Goal: Subscribe to service/newsletter

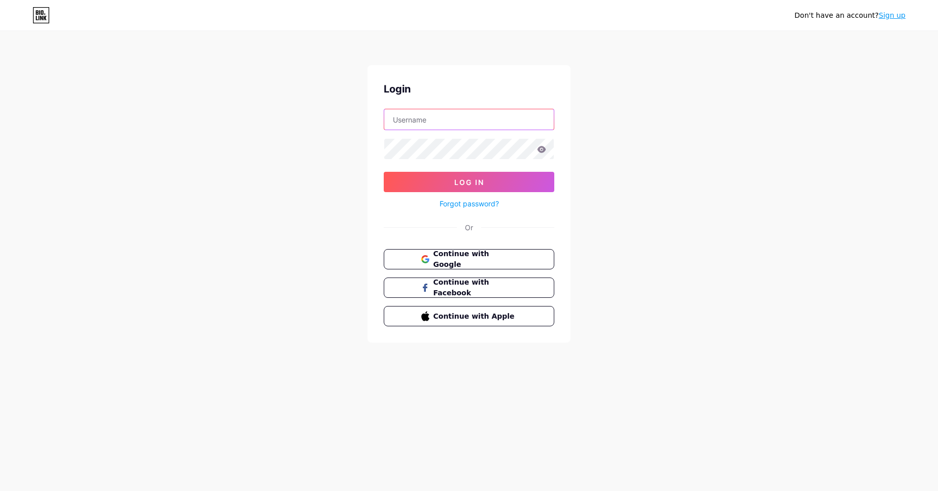
click at [474, 129] on input "text" at bounding box center [469, 119] width 170 height 20
click at [346, 170] on div "Don't have an account? Sign up Login Log In Forgot password? Or Continue with G…" at bounding box center [469, 187] width 938 height 375
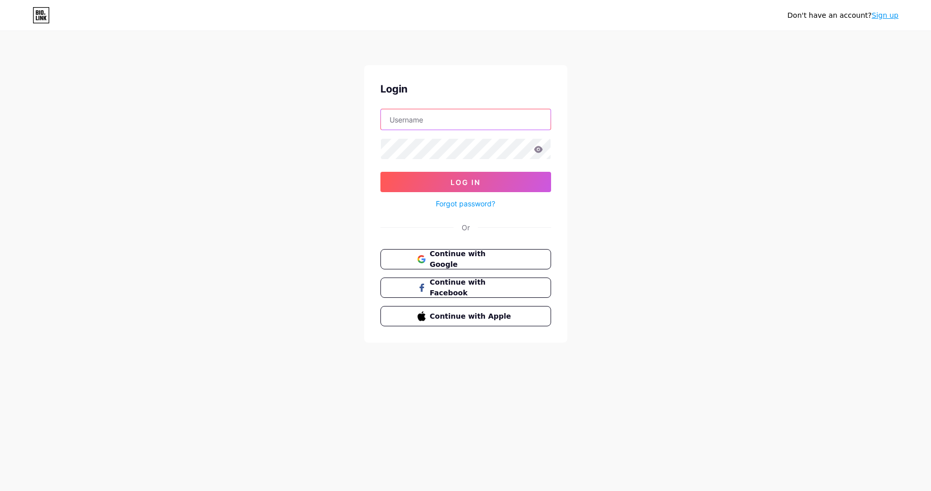
click at [459, 125] on input "text" at bounding box center [466, 119] width 170 height 20
type input "[EMAIL_ADDRESS][DOMAIN_NAME]"
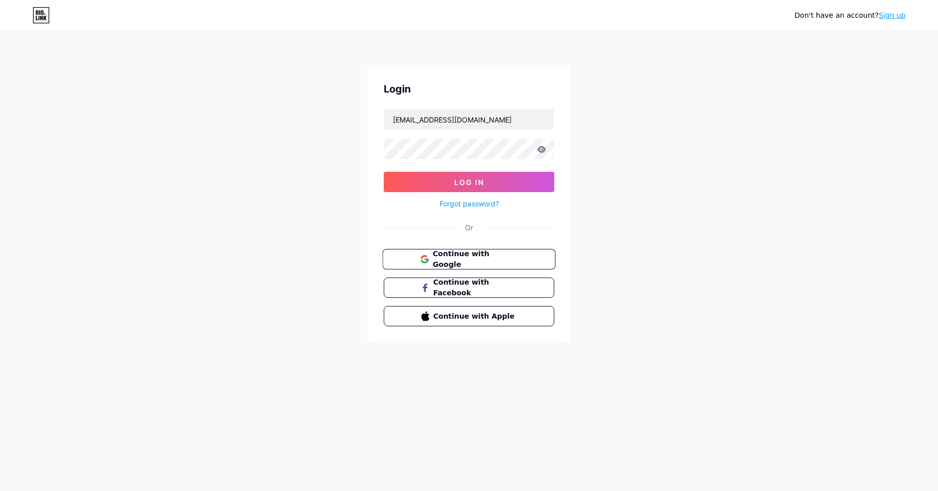
click at [466, 248] on div "Login vbindustrialsupply.seo@gmail.com Log In Forgot password? Or Continue with…" at bounding box center [469, 203] width 203 height 277
click at [468, 256] on span "Continue with Google" at bounding box center [475, 259] width 85 height 22
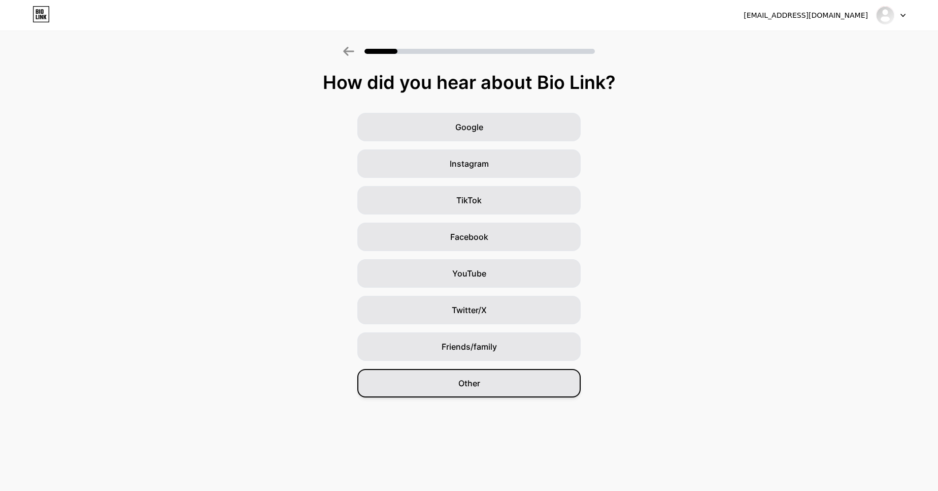
click at [464, 383] on span "Other" at bounding box center [470, 383] width 22 height 12
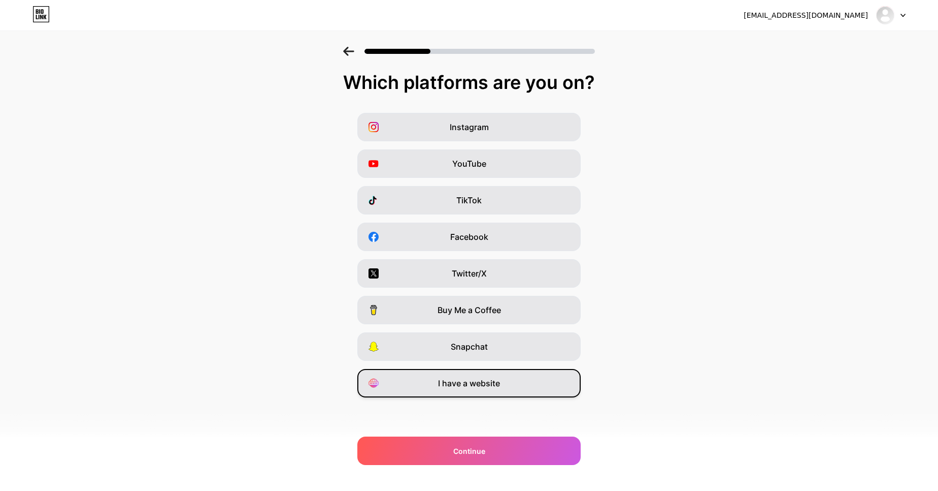
click at [497, 392] on div "I have a website" at bounding box center [468, 383] width 223 height 28
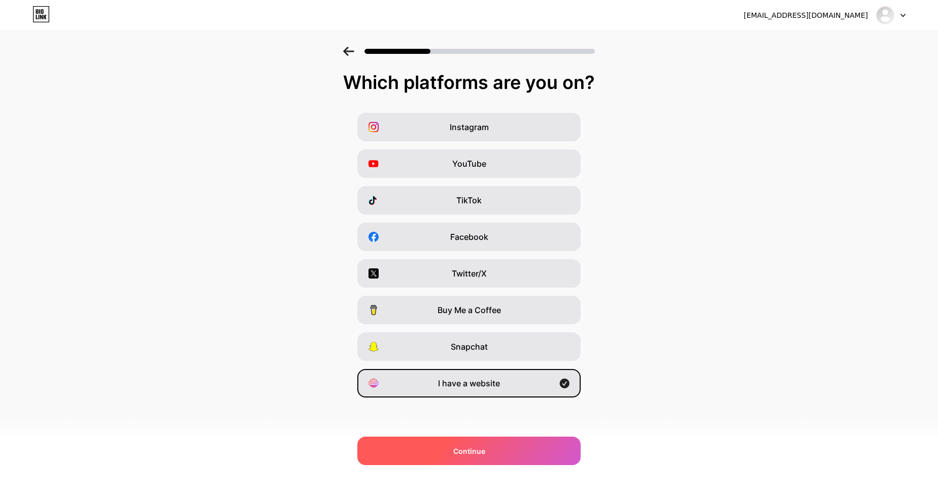
click at [493, 447] on div "Continue" at bounding box center [468, 450] width 223 height 28
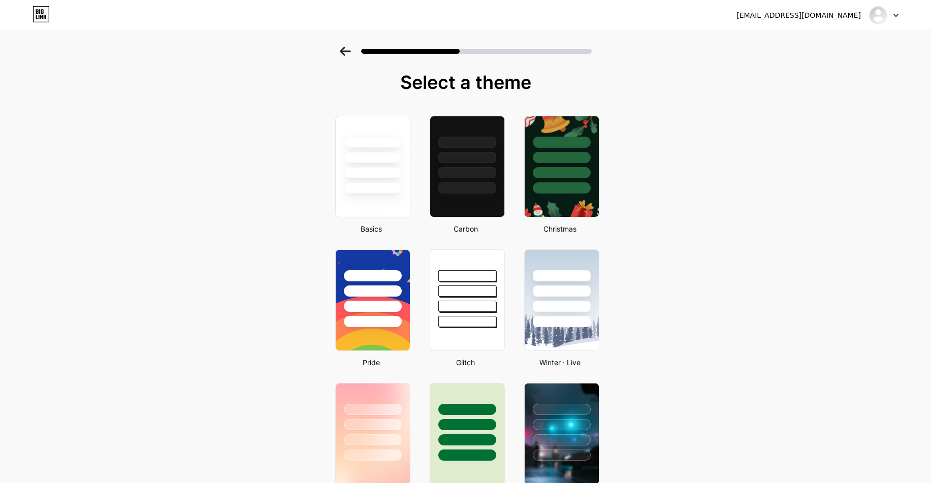
click at [848, 16] on div "[EMAIL_ADDRESS][DOMAIN_NAME]" at bounding box center [798, 15] width 124 height 11
click at [399, 178] on div at bounding box center [372, 173] width 59 height 12
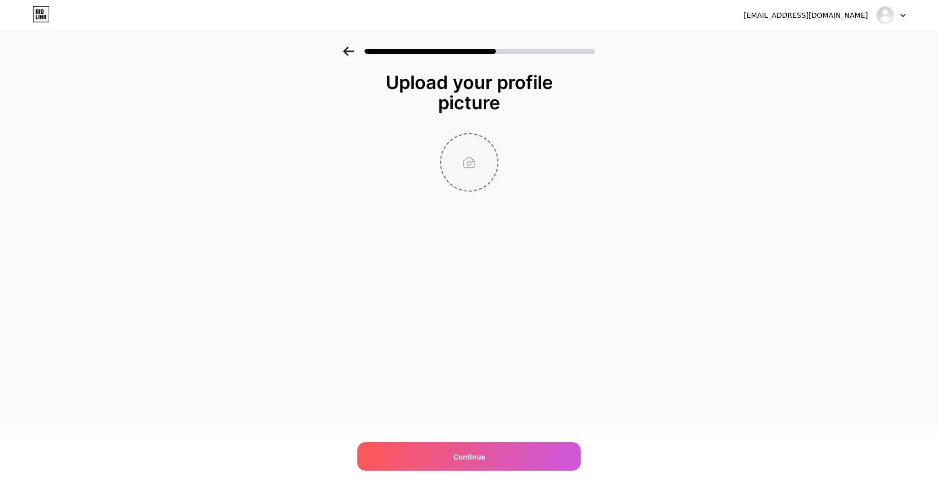
click at [487, 163] on input "file" at bounding box center [469, 162] width 56 height 56
type input "C:\fakepath\vbindustrialsupply.jpg"
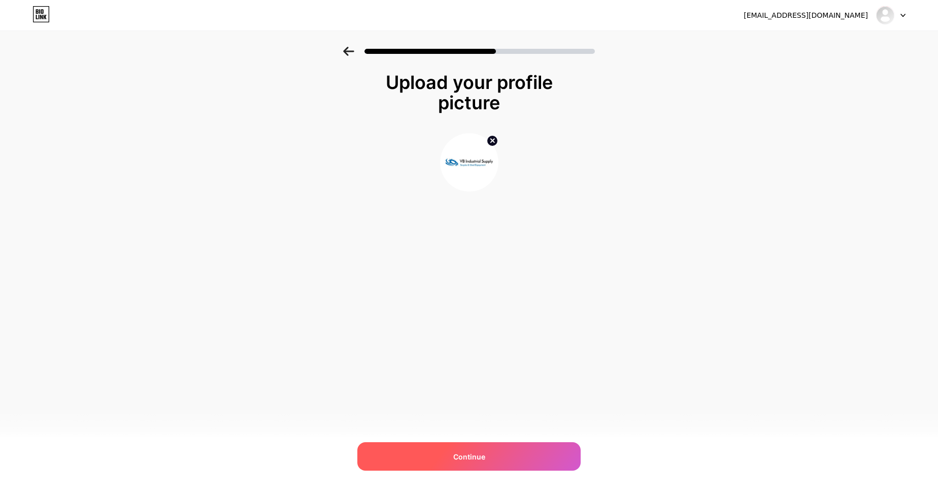
click at [511, 456] on div "Continue" at bounding box center [468, 456] width 223 height 28
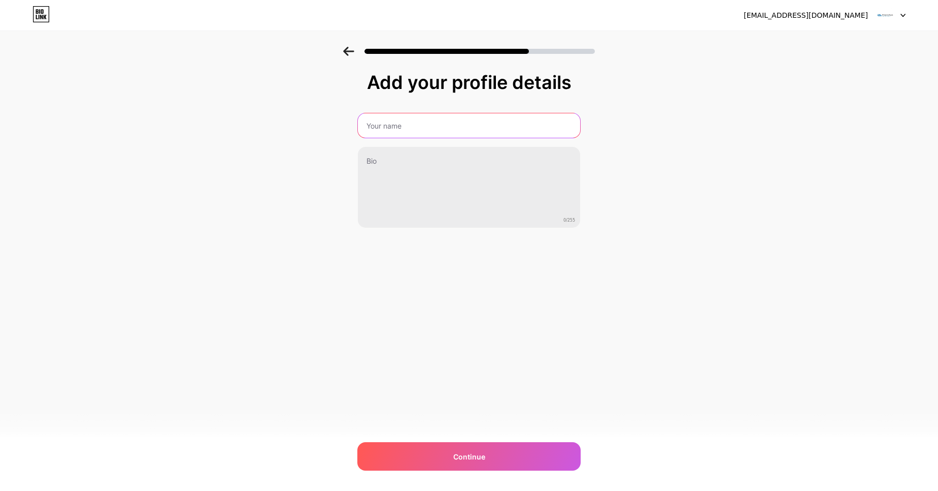
click at [463, 136] on input "text" at bounding box center [469, 125] width 222 height 24
type input "vbindustrialsupply"
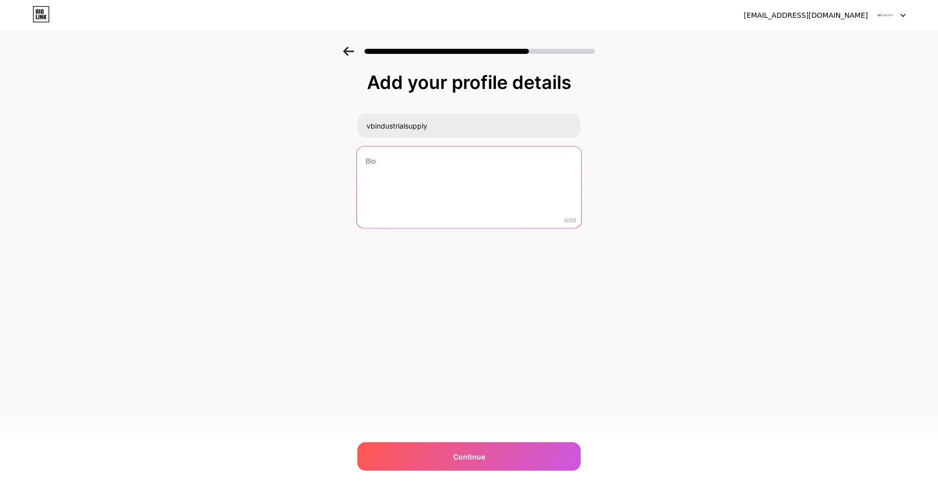
click at [448, 167] on textarea at bounding box center [469, 187] width 224 height 83
paste textarea "VB Industrial Supply specializes in buying and selling automation equipment, in…"
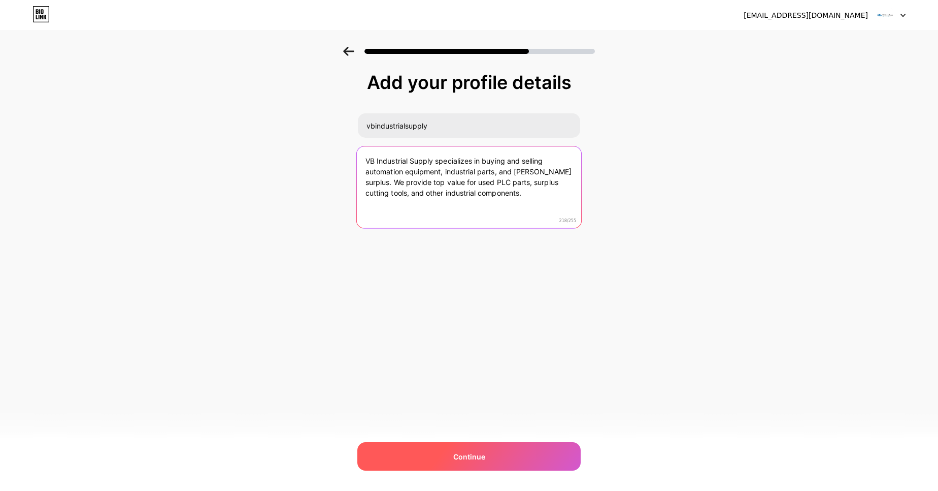
type textarea "VB Industrial Supply specializes in buying and selling automation equipment, in…"
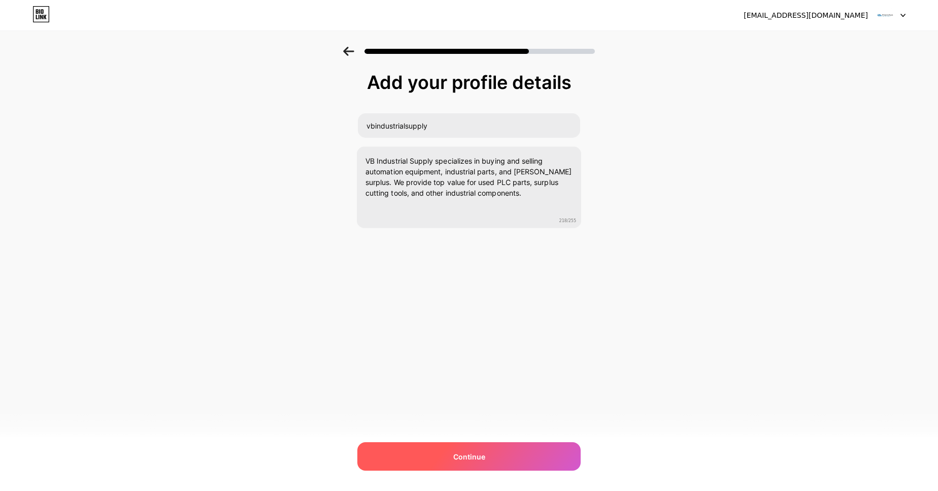
click at [462, 459] on span "Continue" at bounding box center [469, 456] width 32 height 11
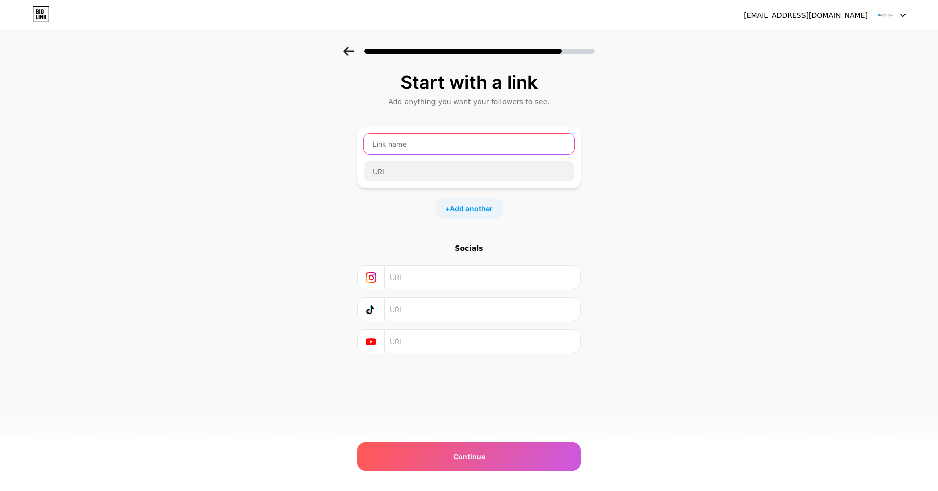
click at [444, 148] on input "text" at bounding box center [469, 144] width 210 height 20
click at [352, 158] on div "Start with a link Add anything you want your followers to see. + Add another So…" at bounding box center [469, 225] width 938 height 357
click at [420, 178] on input "text" at bounding box center [469, 171] width 210 height 20
click at [458, 151] on input "text" at bounding box center [469, 144] width 210 height 20
click at [343, 176] on div "Start with a link Add anything you want your followers to see. + Add another So…" at bounding box center [469, 225] width 938 height 357
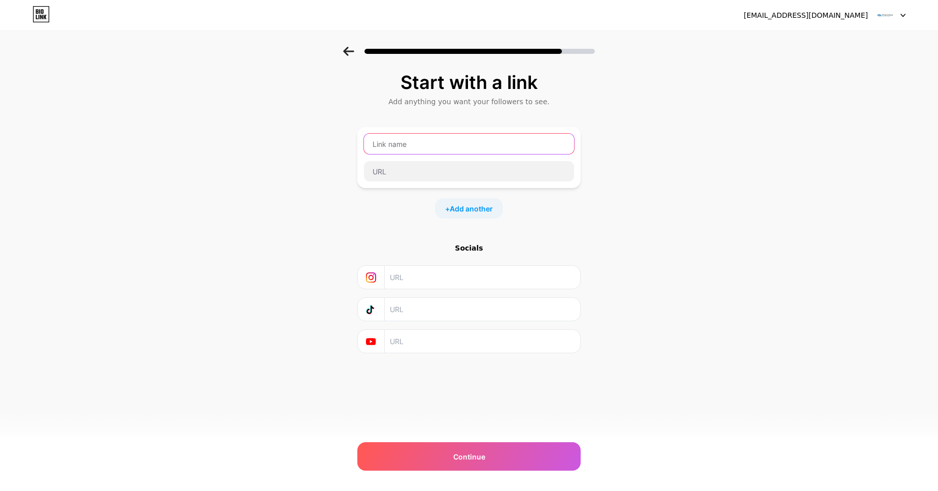
click at [413, 147] on input "text" at bounding box center [469, 144] width 210 height 20
paste input "vbindustrialsupply"
type input "vbindustrialsupply"
click at [431, 165] on input "text" at bounding box center [469, 171] width 210 height 20
paste input "https://vbindustrialsupply.com/"
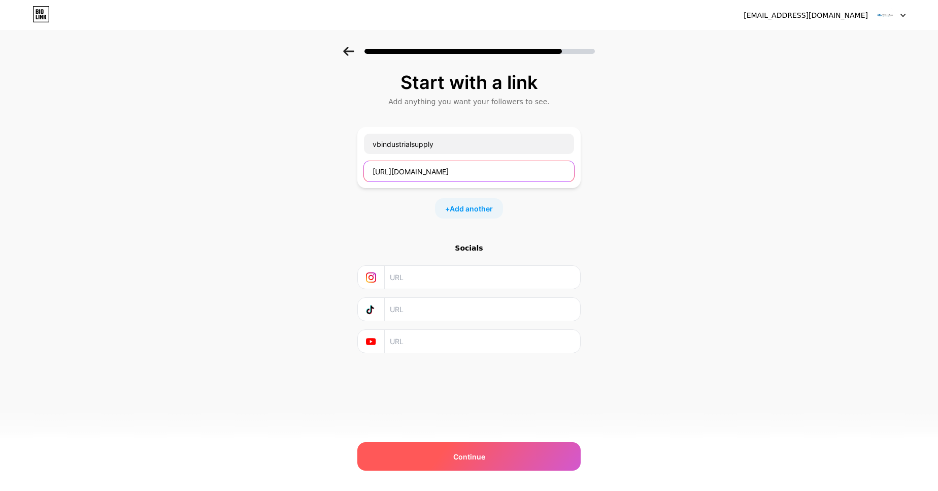
type input "https://vbindustrialsupply.com/"
click at [454, 446] on div "Continue" at bounding box center [468, 456] width 223 height 28
click at [457, 451] on span "Continue" at bounding box center [469, 456] width 32 height 11
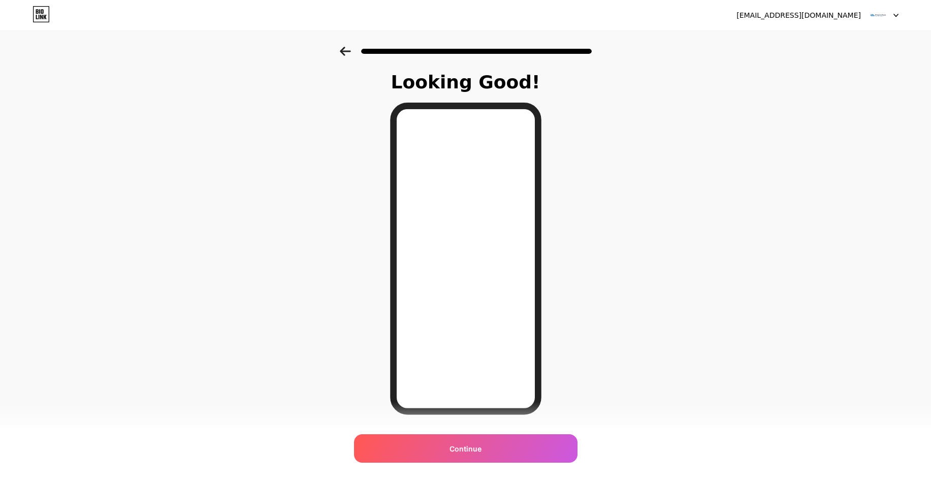
click at [469, 448] on span "Continue" at bounding box center [465, 448] width 32 height 11
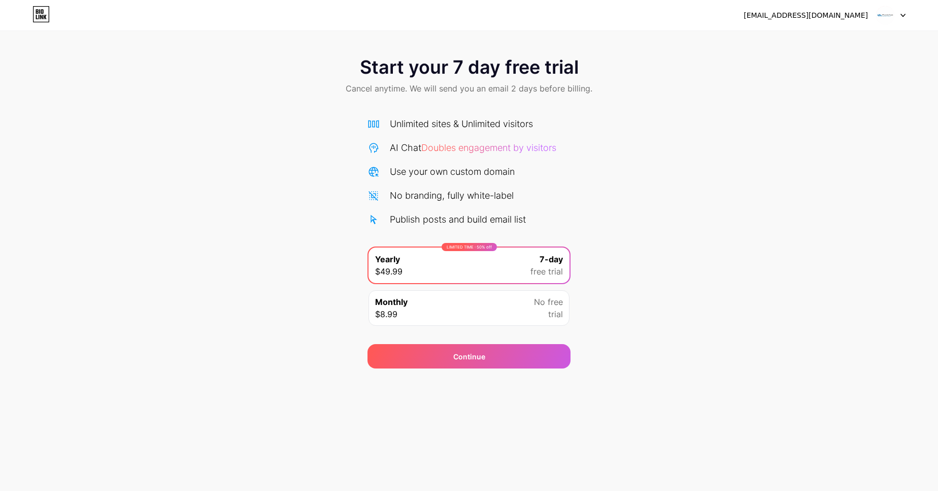
click at [884, 17] on img at bounding box center [885, 15] width 19 height 19
drag, startPoint x: 832, startPoint y: 153, endPoint x: 839, endPoint y: 99, distance: 54.9
click at [832, 147] on div "Start your 7 day free trial Cancel anytime. We will send you an email 2 days be…" at bounding box center [469, 207] width 938 height 321
click at [897, 17] on div at bounding box center [890, 15] width 29 height 18
click at [885, 14] on img at bounding box center [885, 15] width 19 height 19
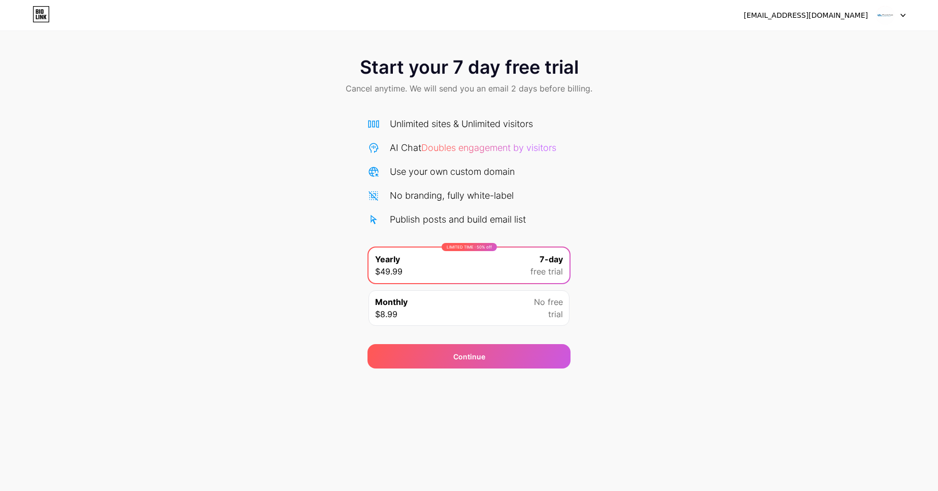
click at [885, 14] on img at bounding box center [885, 15] width 19 height 19
click at [903, 13] on div at bounding box center [890, 15] width 29 height 18
click at [904, 18] on div at bounding box center [890, 15] width 29 height 18
click at [731, 230] on div "Start your 7 day free trial Cancel anytime. We will send you an email 2 days be…" at bounding box center [469, 207] width 938 height 321
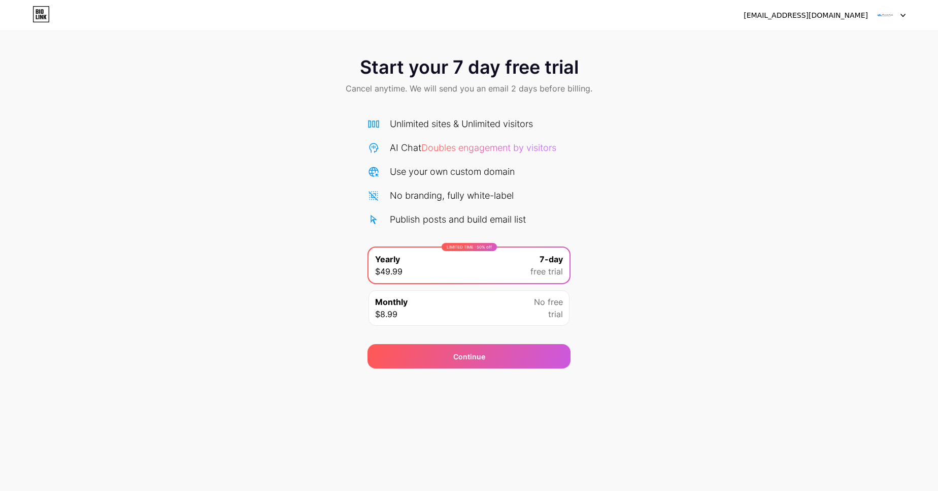
click at [531, 265] on div "LIMITED TIME : 50% off Yearly $49.99 7-day free trial" at bounding box center [469, 265] width 201 height 36
click at [510, 352] on div "Continue" at bounding box center [469, 356] width 203 height 24
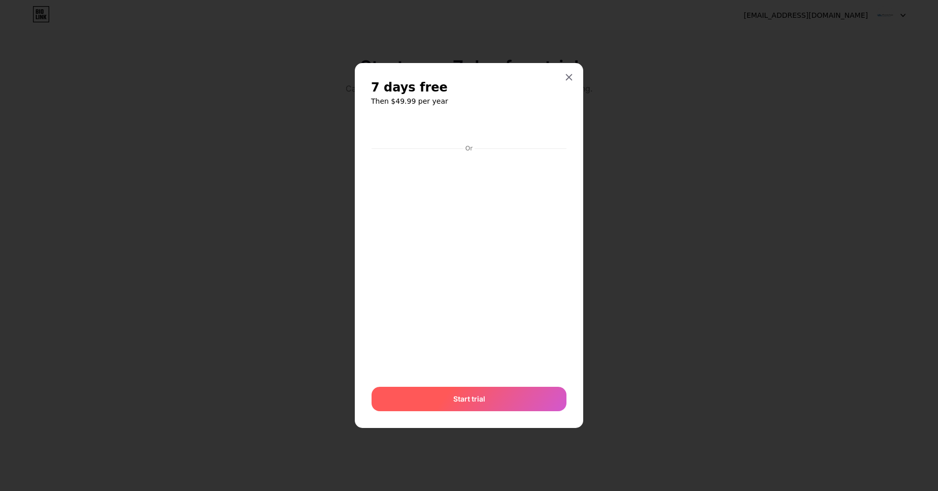
click at [489, 405] on div "Start trial" at bounding box center [469, 398] width 195 height 24
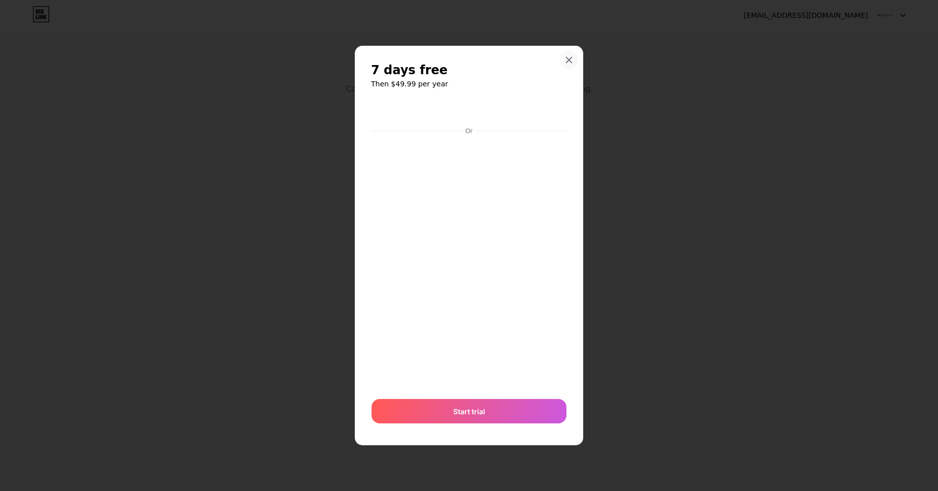
click at [570, 56] on icon at bounding box center [569, 60] width 8 height 8
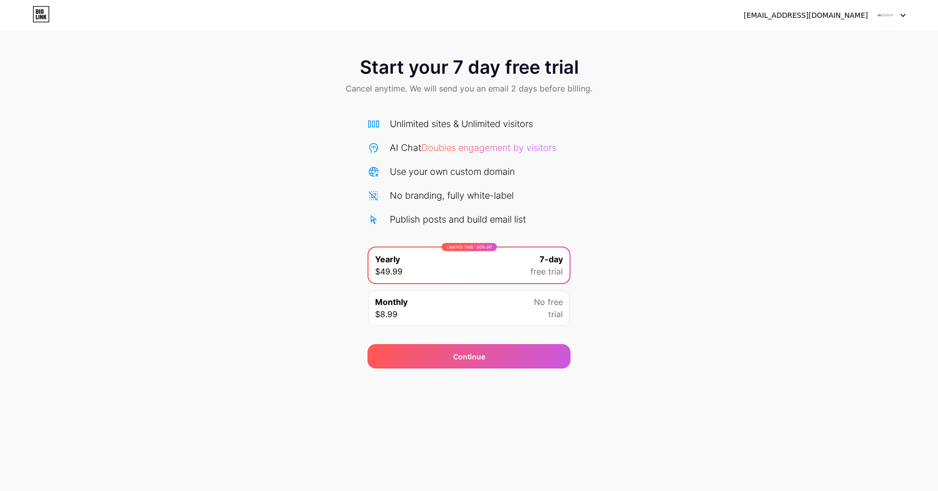
click at [830, 18] on div "[EMAIL_ADDRESS][DOMAIN_NAME]" at bounding box center [806, 15] width 124 height 11
click at [884, 18] on img at bounding box center [885, 15] width 19 height 19
click at [903, 17] on icon at bounding box center [903, 16] width 5 height 4
click at [361, 55] on div "Start your 7 day free trial Cancel anytime. We will send you an email 2 days be…" at bounding box center [469, 77] width 938 height 60
